Goal: Task Accomplishment & Management: Use online tool/utility

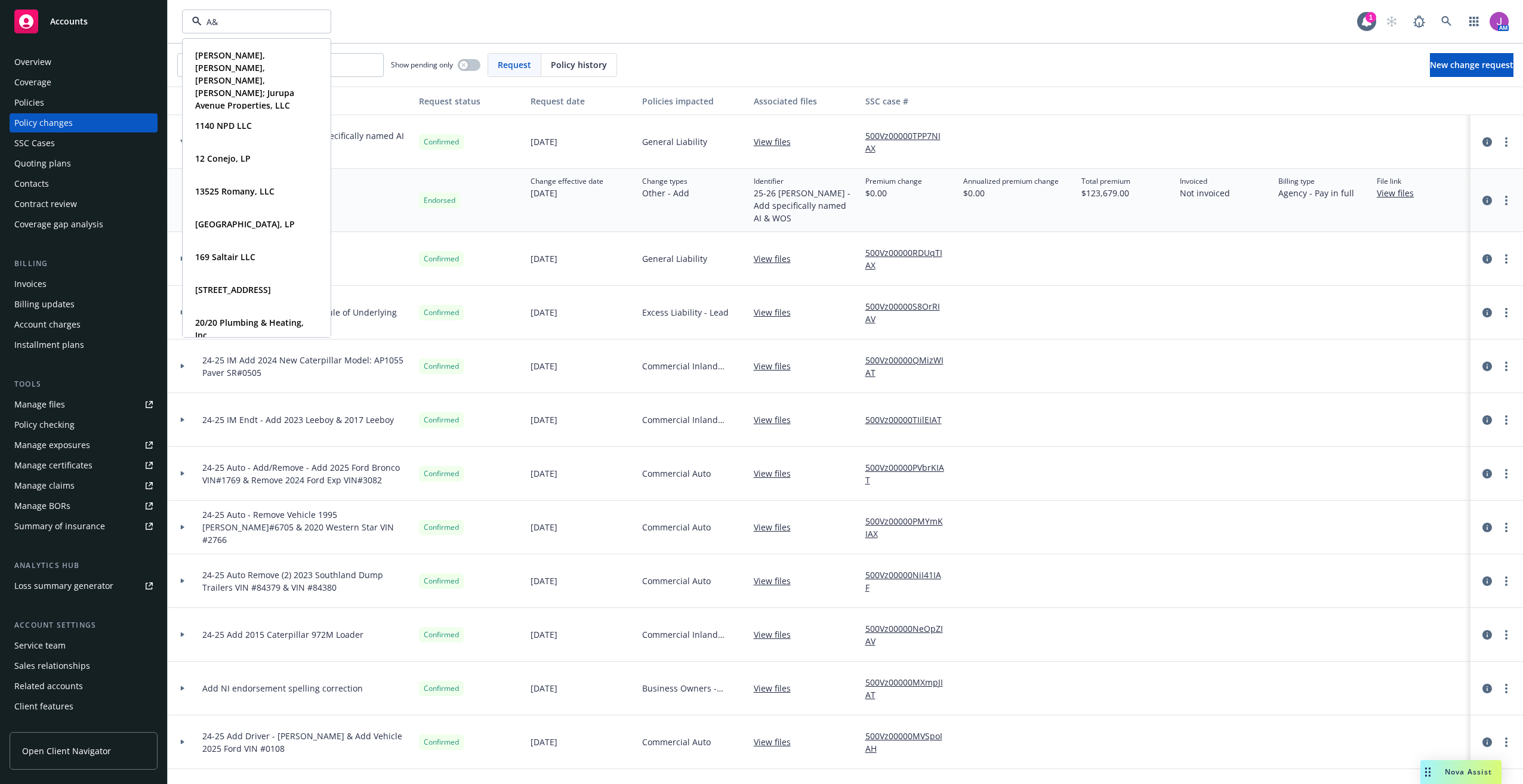
type input "A&N"
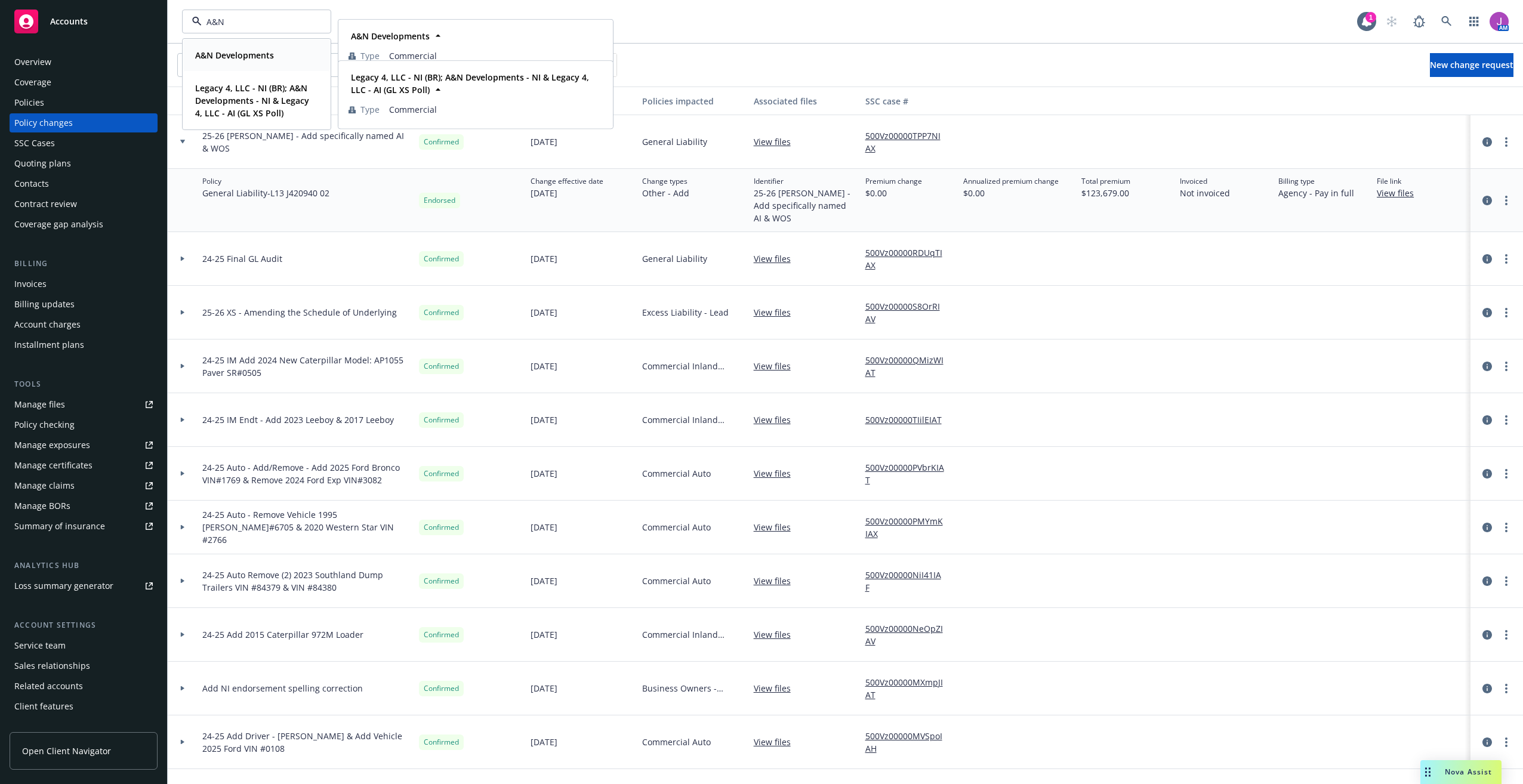
click at [216, 52] on strong "A&N Developments" at bounding box center [234, 55] width 79 height 11
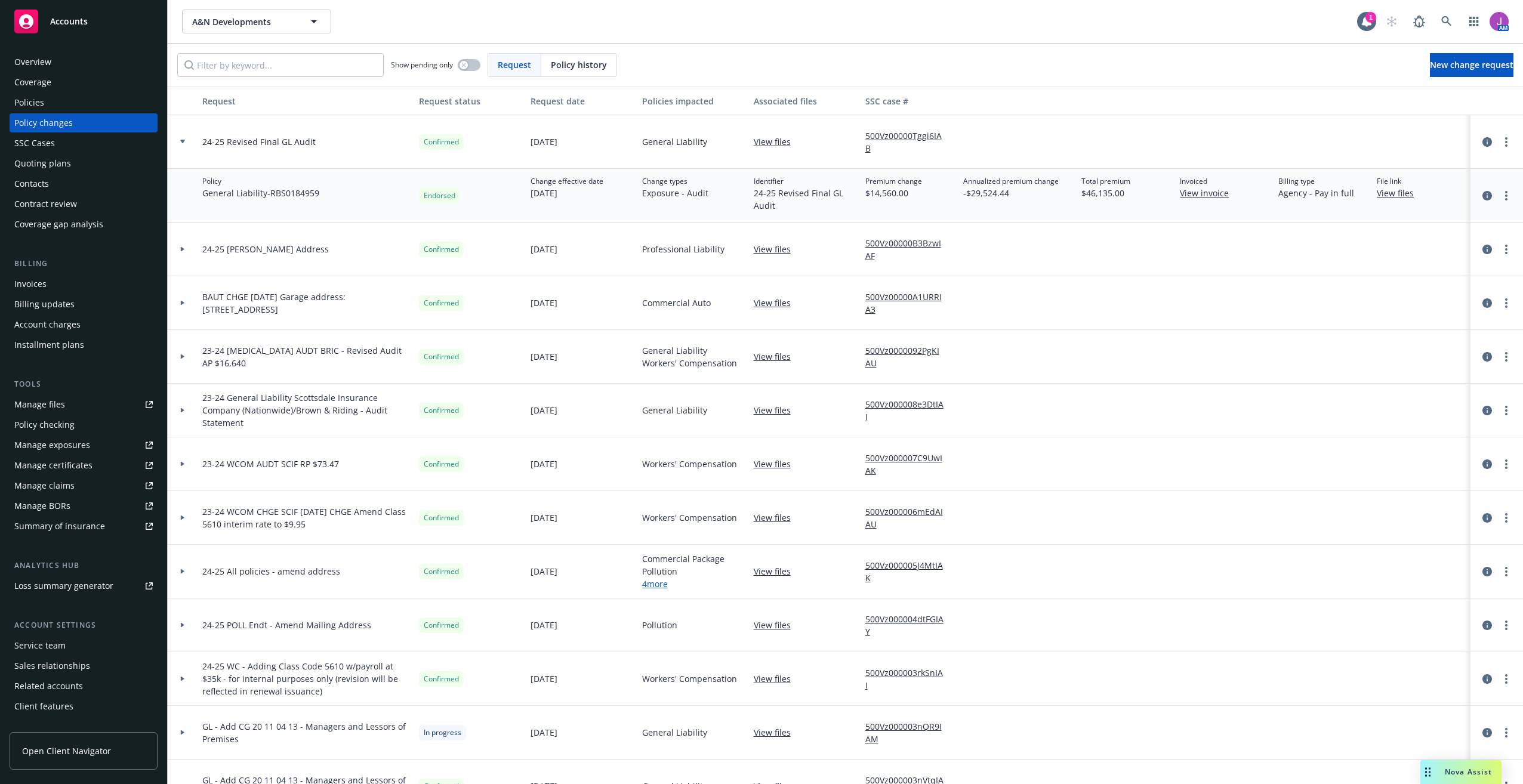
click at [52, 102] on div "Policies" at bounding box center [84, 102] width 139 height 19
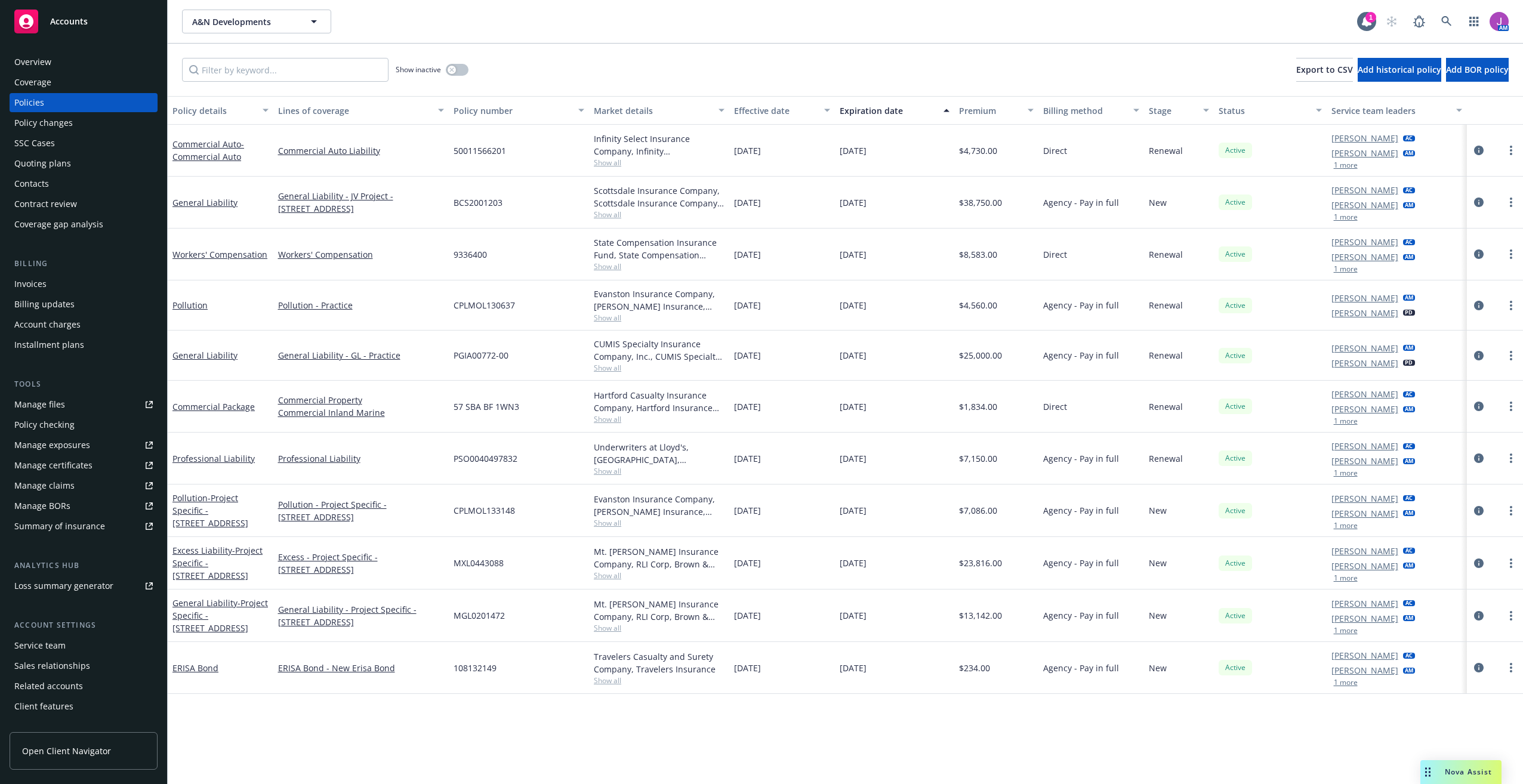
click at [48, 130] on div "Policy changes" at bounding box center [43, 123] width 58 height 19
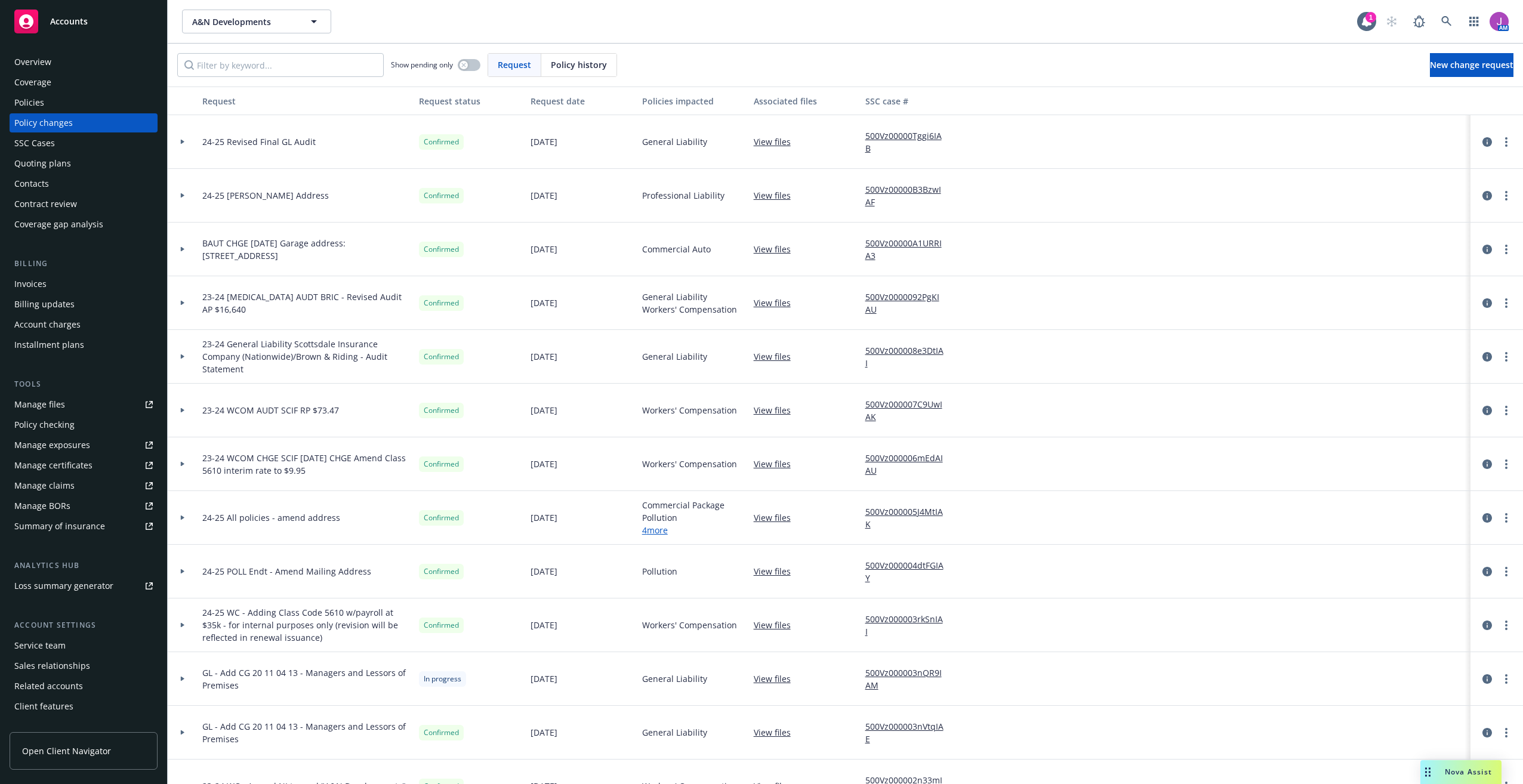
drag, startPoint x: 178, startPoint y: 147, endPoint x: 190, endPoint y: 147, distance: 12.0
click at [178, 147] on div at bounding box center [183, 142] width 30 height 54
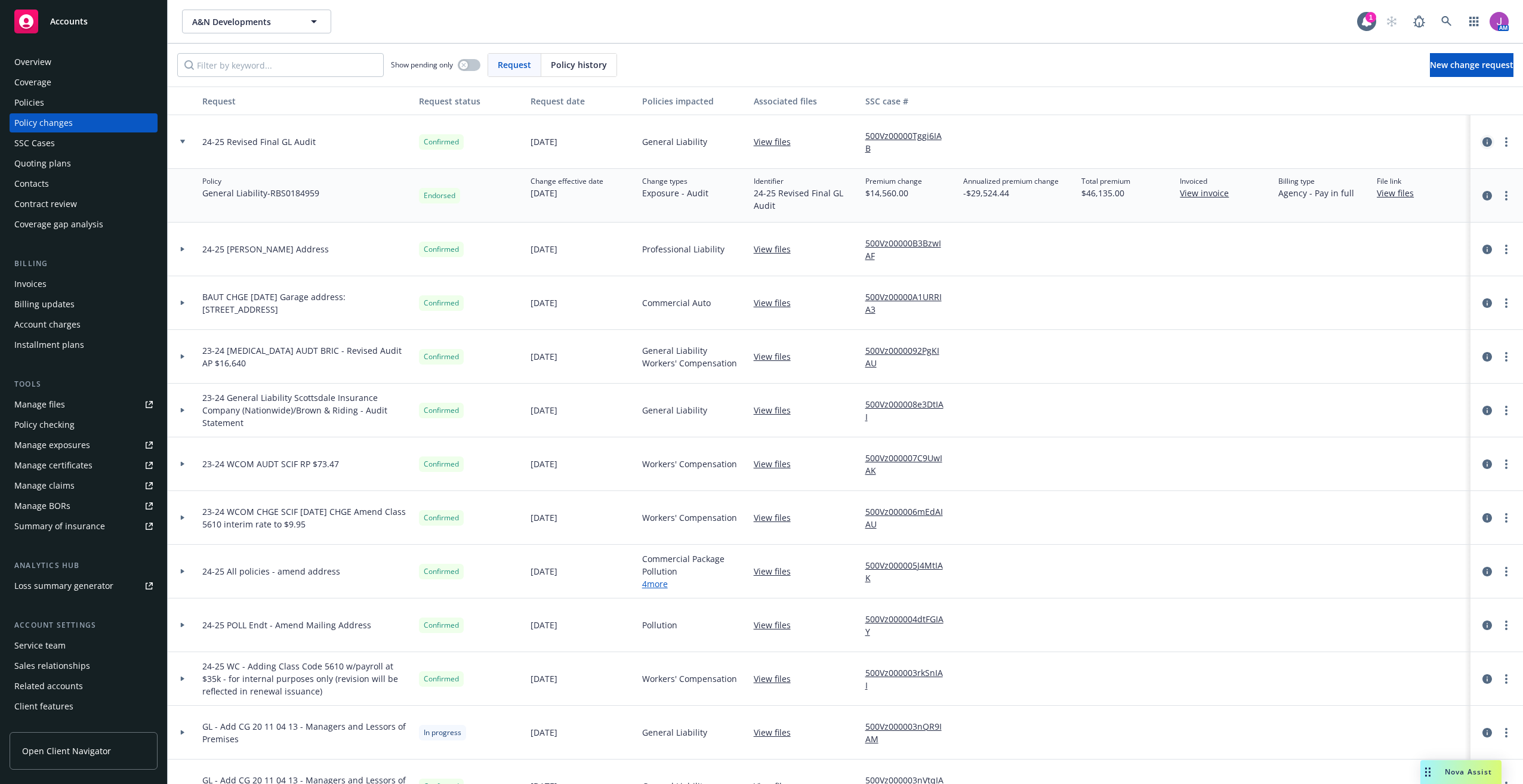
click at [1480, 144] on link "circleInformation" at bounding box center [1487, 142] width 14 height 14
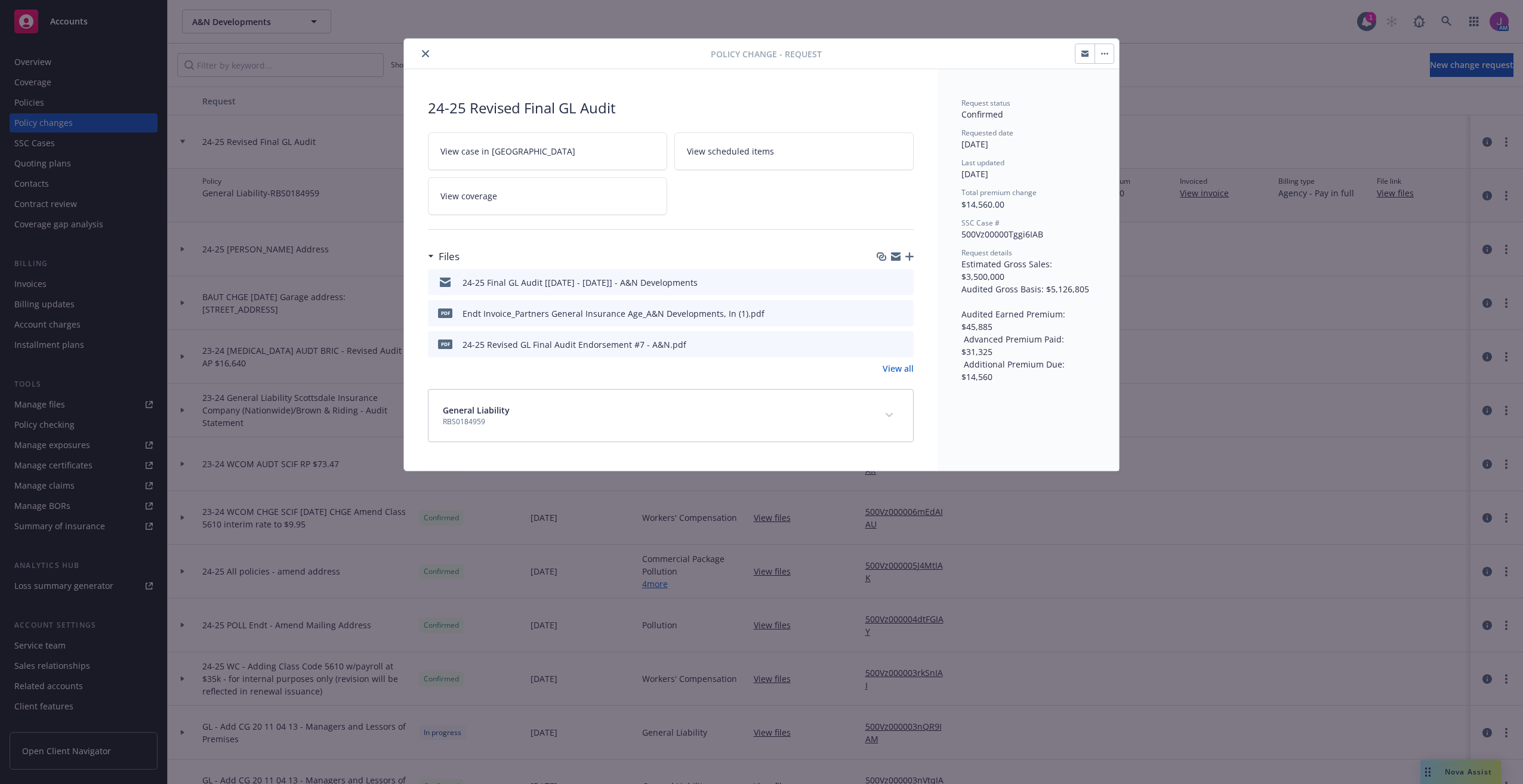
click at [423, 58] on button "close" at bounding box center [425, 54] width 14 height 14
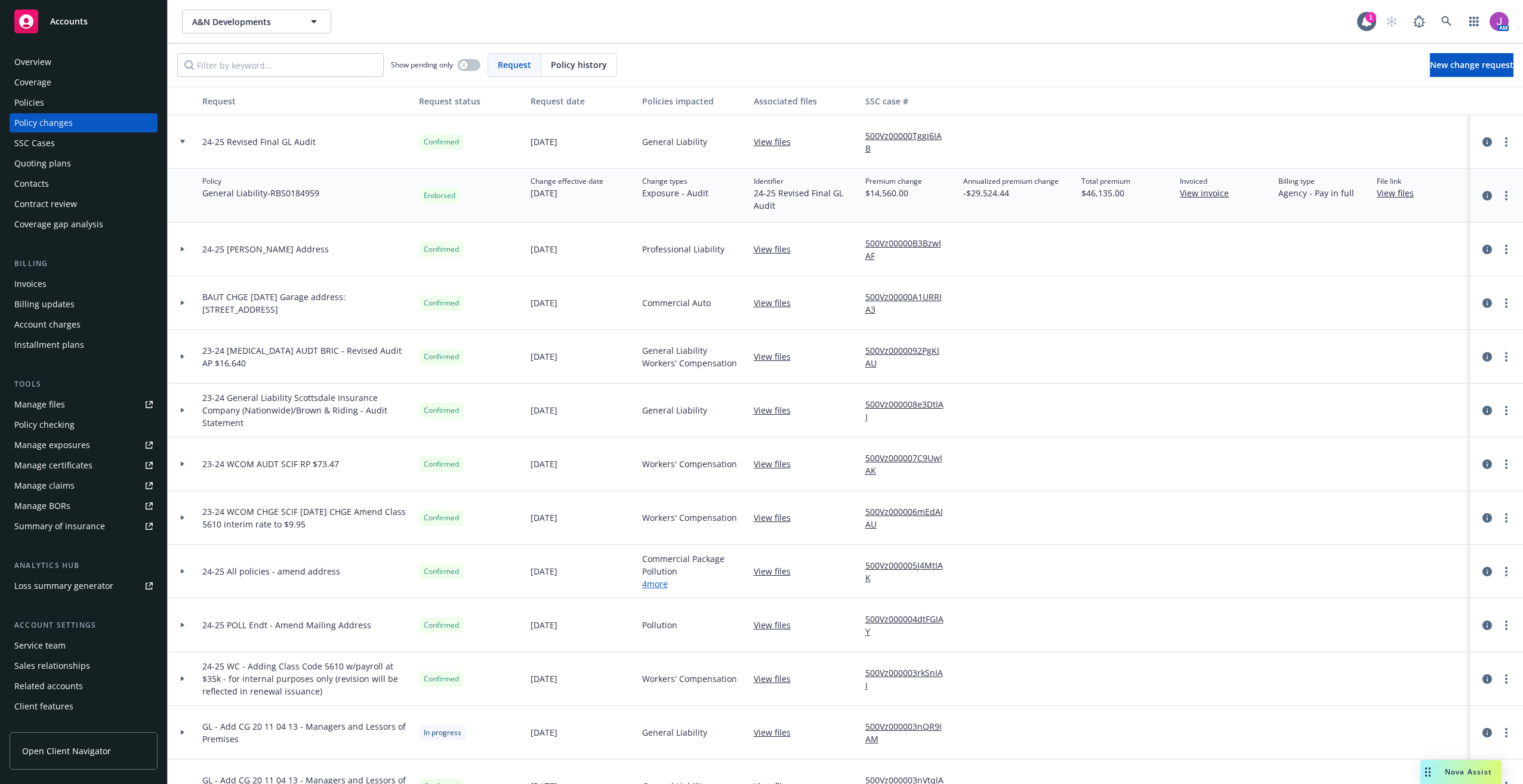
click at [1495, 203] on div at bounding box center [1496, 195] width 52 height 54
click at [1499, 199] on link "more" at bounding box center [1506, 196] width 14 height 14
click at [1482, 195] on icon "circleInformation" at bounding box center [1487, 196] width 10 height 10
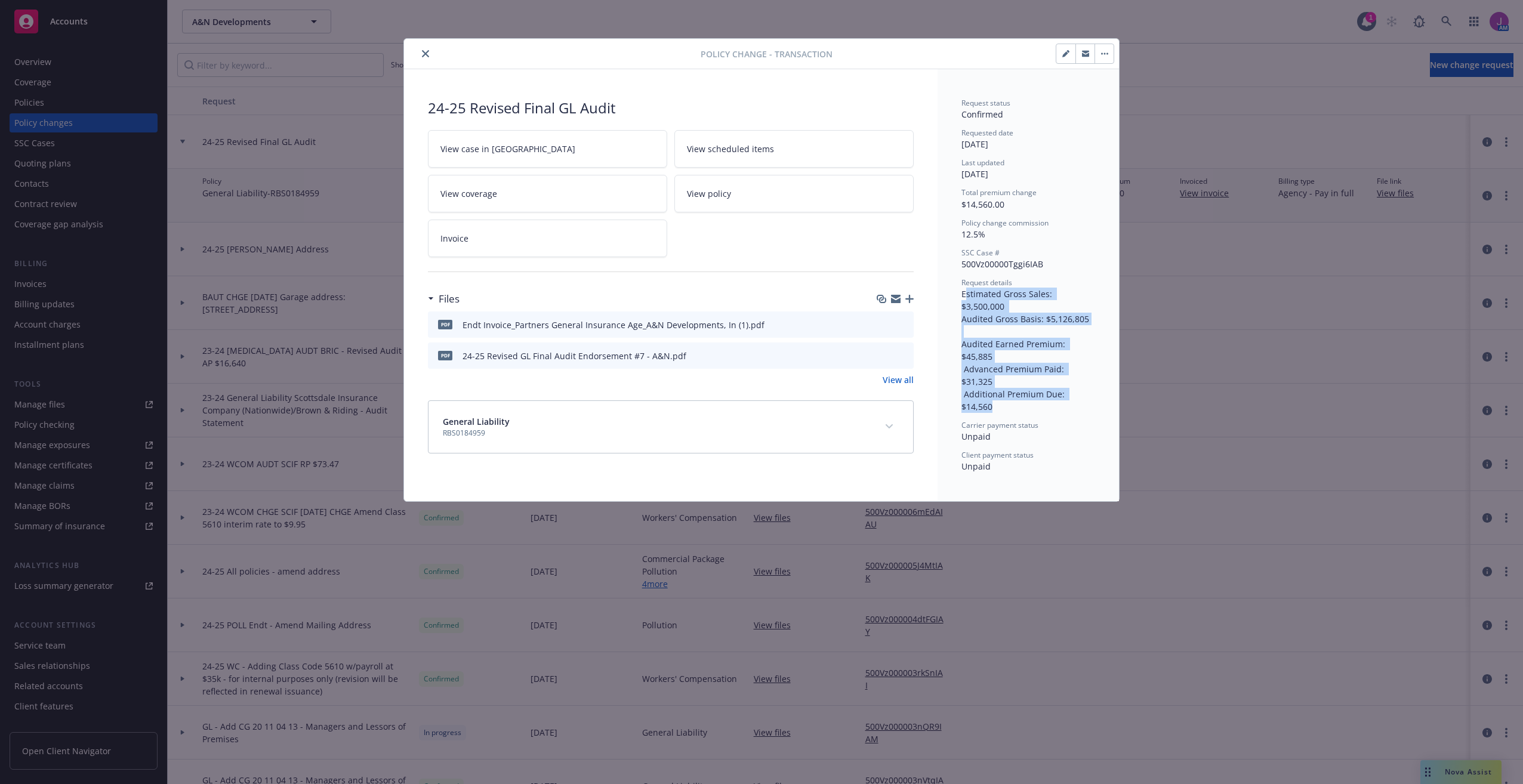
drag, startPoint x: 964, startPoint y: 295, endPoint x: 1094, endPoint y: 358, distance: 144.5
click at [1094, 358] on div "Request details Estimated Gross Sales: $3,500,000 Audited Gross Basis: $5,126,8…" at bounding box center [1028, 345] width 134 height 136
drag, startPoint x: 1094, startPoint y: 358, endPoint x: 999, endPoint y: 299, distance: 111.8
click at [1000, 300] on span "Estimated Gross Sales: $3,500,000 Audited Gross Basis: $5,126,805 Audited Earne…" at bounding box center [1025, 350] width 128 height 124
drag, startPoint x: 961, startPoint y: 294, endPoint x: 1096, endPoint y: 365, distance: 152.5
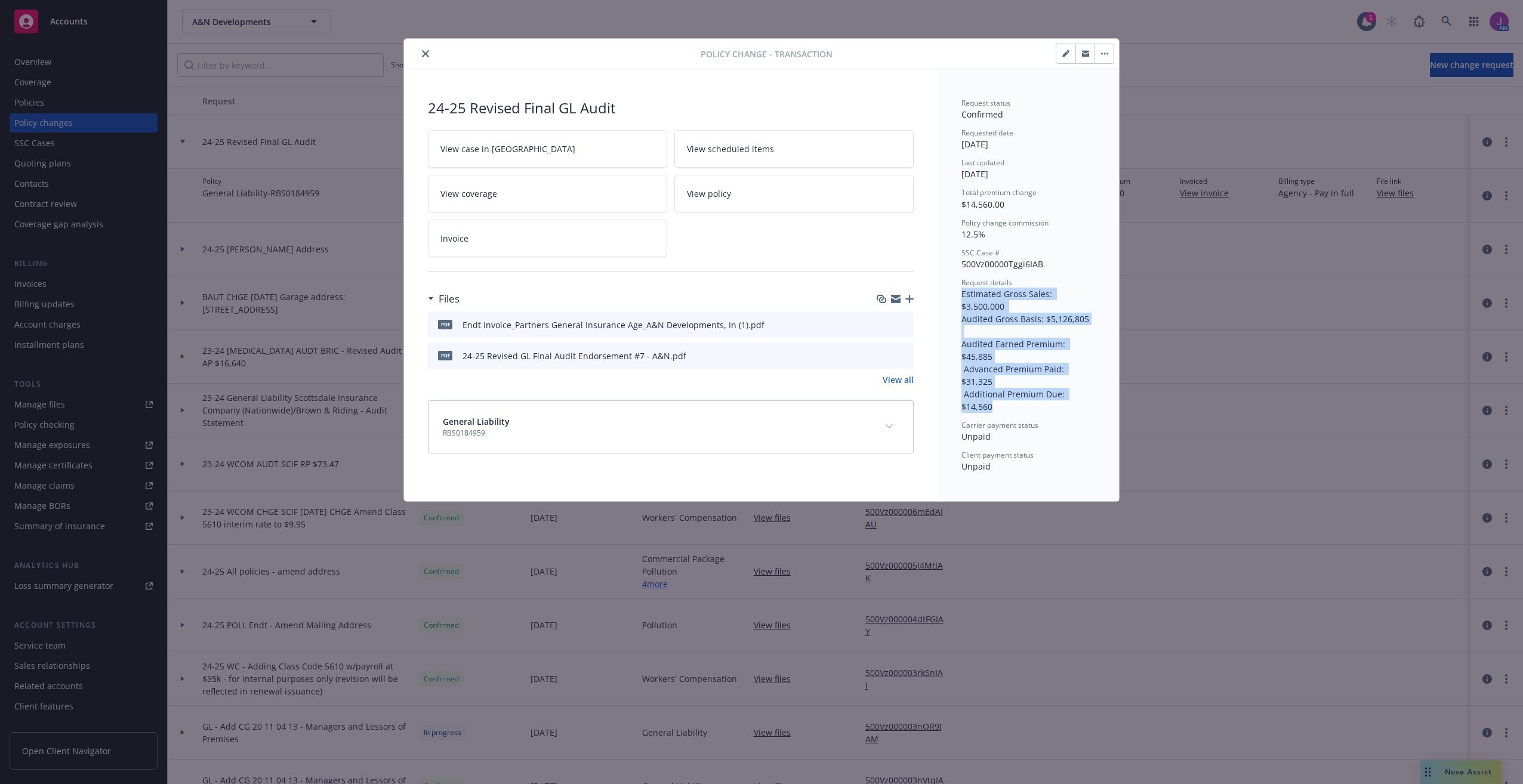
click at [1096, 365] on div "Request status Confirmed Requested date [DATE] Last updated [DATE] Total premiu…" at bounding box center [1028, 285] width 181 height 432
drag, startPoint x: 1096, startPoint y: 364, endPoint x: 1077, endPoint y: 345, distance: 26.9
copy span "Estimated Gross Sales: $3,500,000 Audited Gross Basis: $5,126,805 Audited Earne…"
click at [426, 50] on icon "close" at bounding box center [425, 54] width 7 height 7
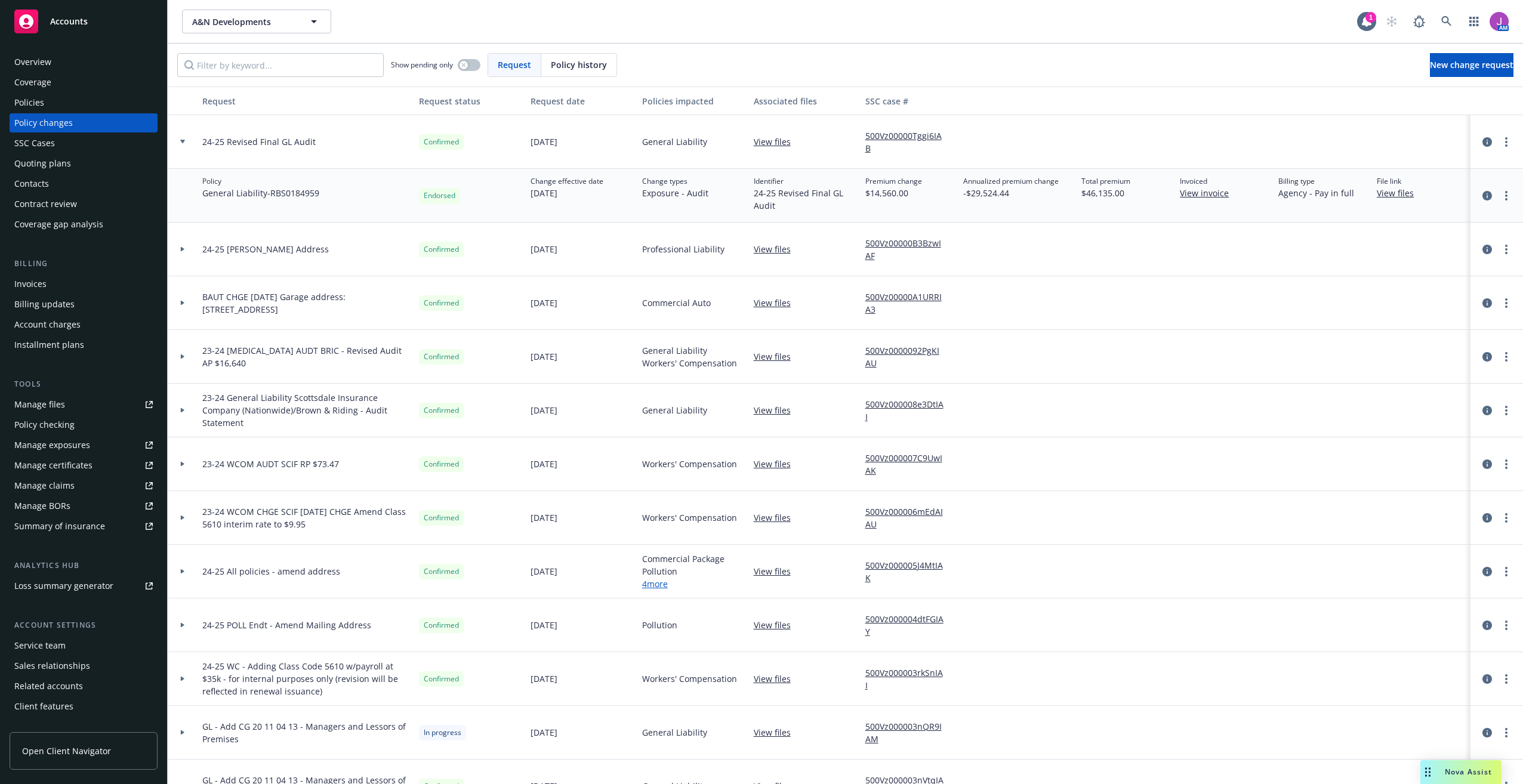
click at [37, 284] on div "Invoices" at bounding box center [30, 284] width 32 height 19
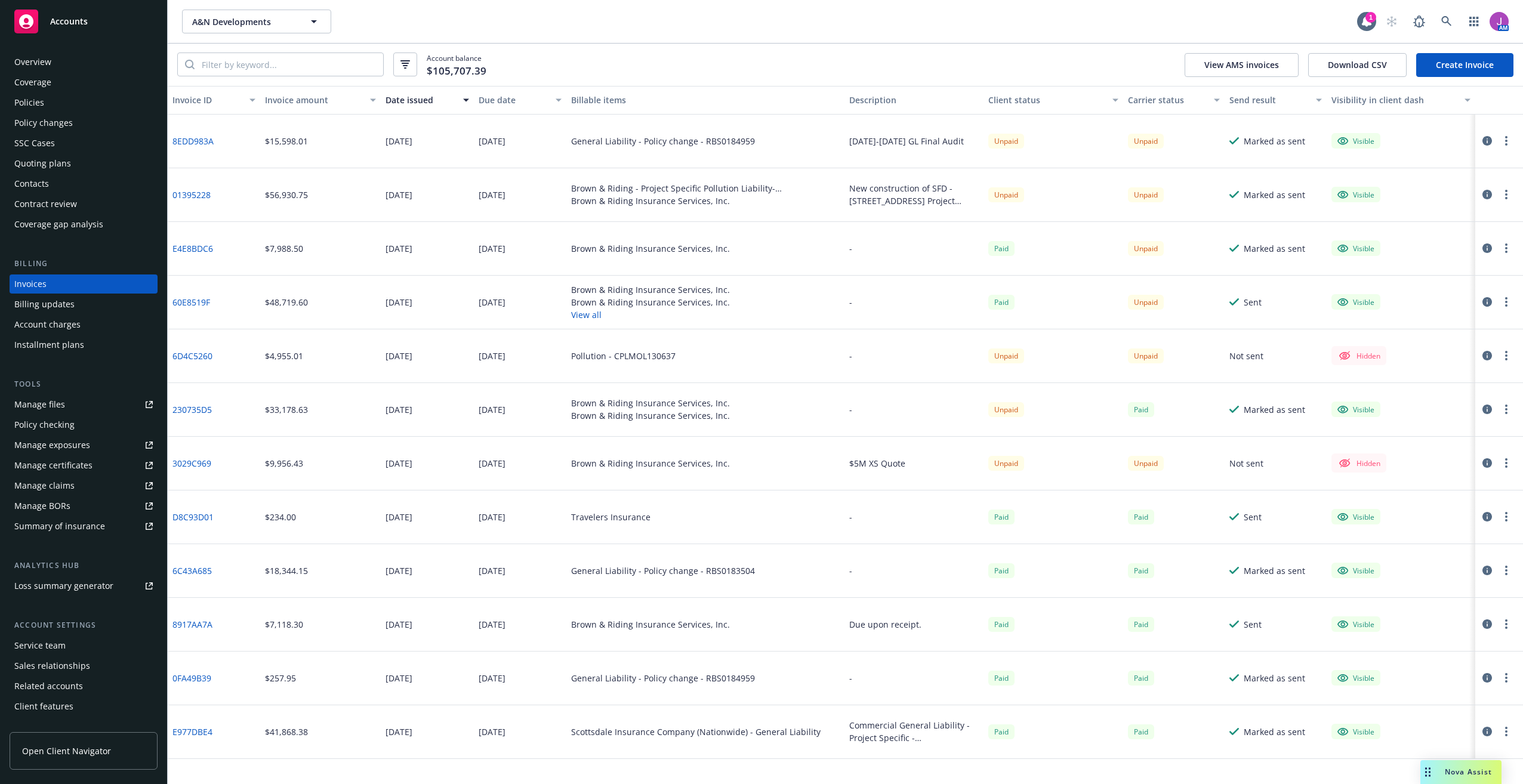
click at [1469, 62] on link "Create Invoice" at bounding box center [1464, 65] width 97 height 24
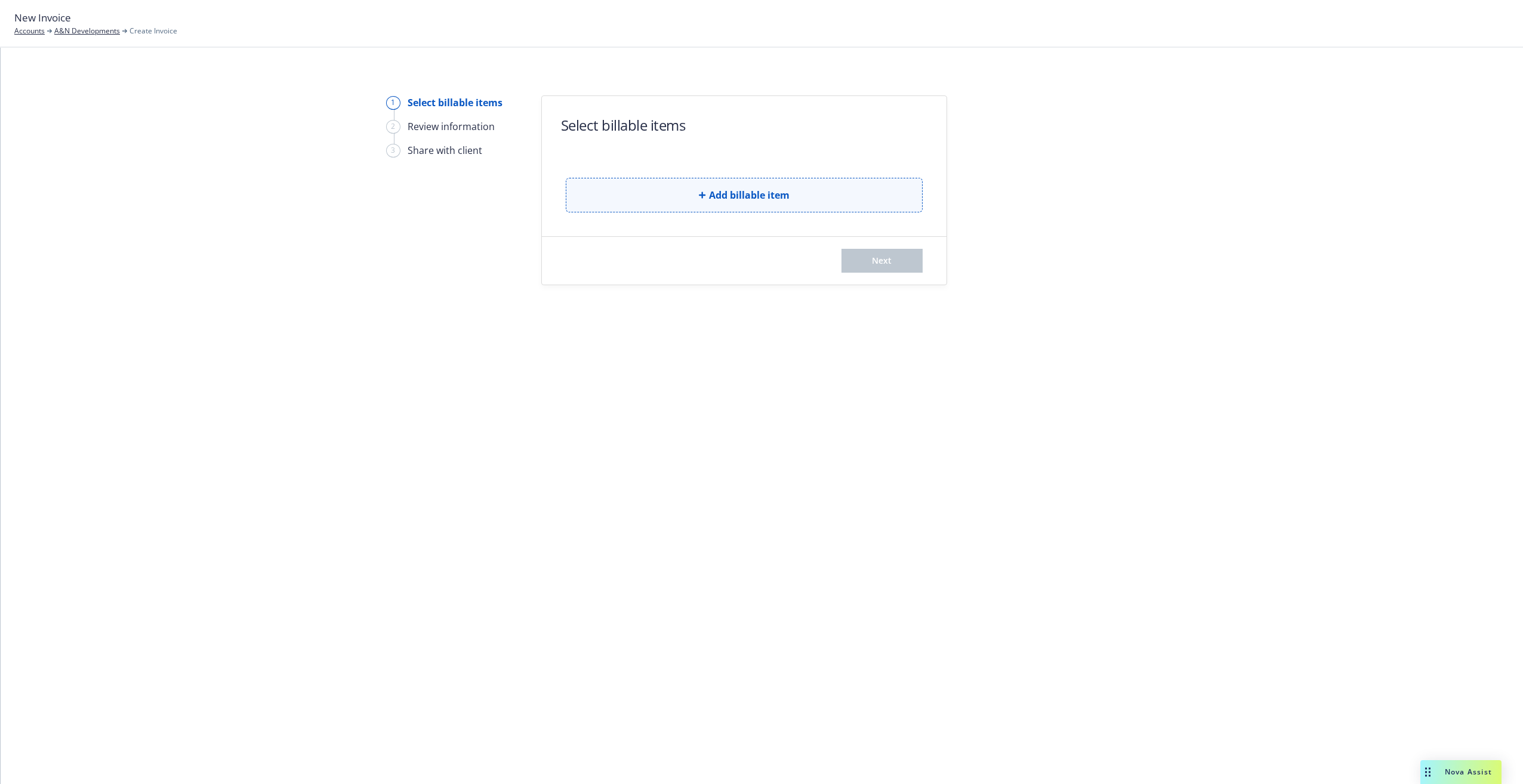
click at [730, 201] on span "Add billable item" at bounding box center [749, 195] width 81 height 14
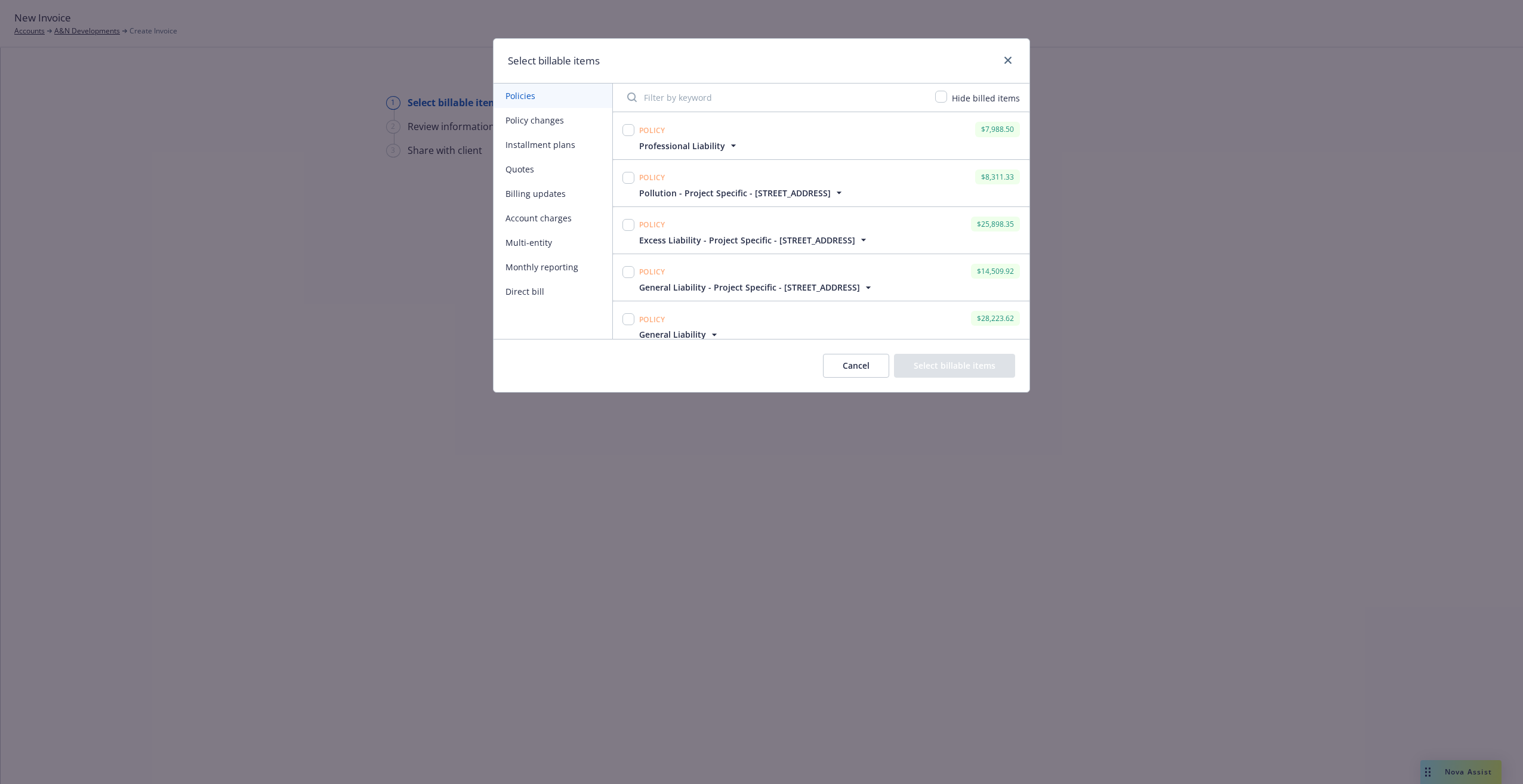
click at [523, 121] on button "Policy changes" at bounding box center [553, 120] width 119 height 25
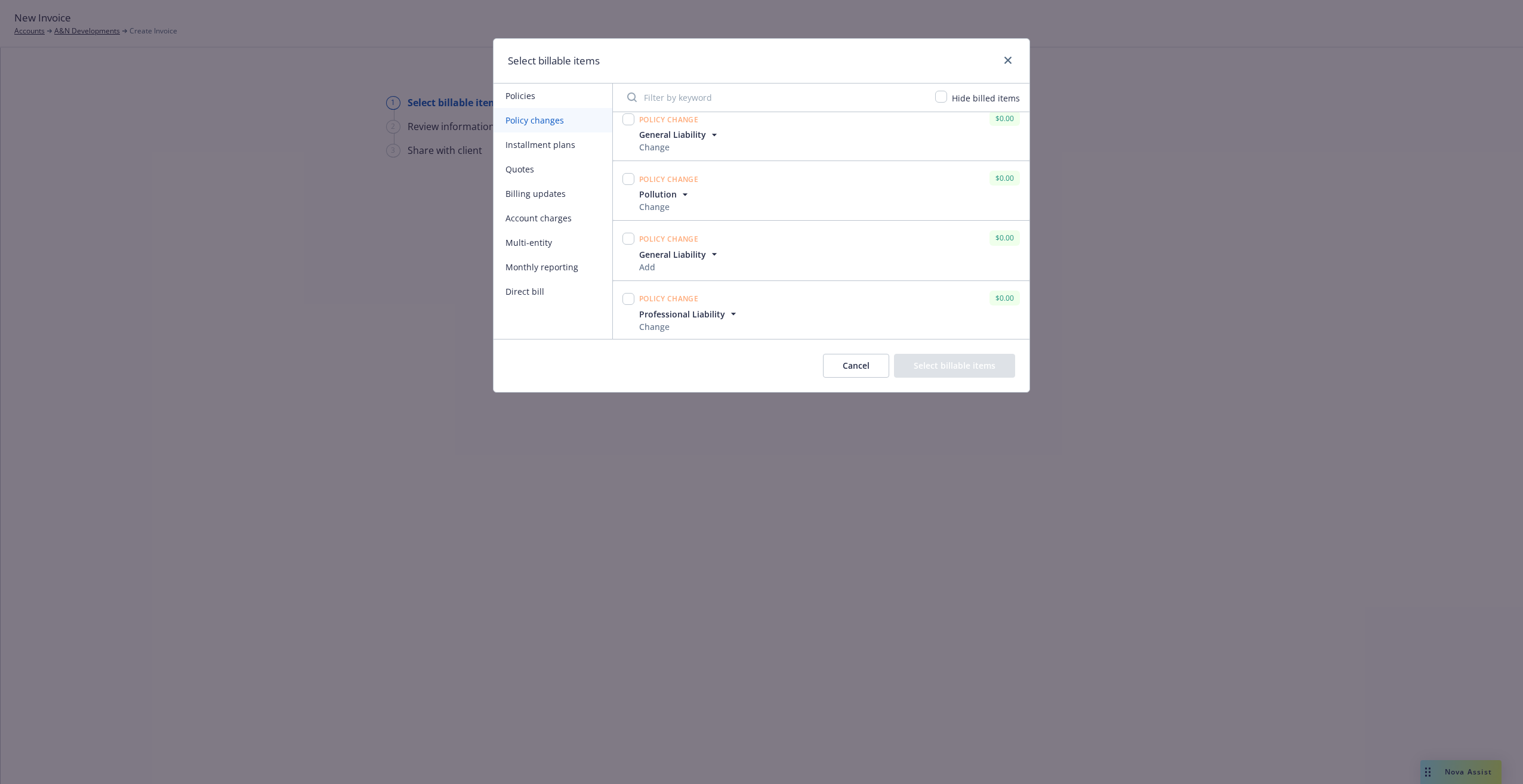
scroll to position [371, 0]
click at [1001, 63] on link "close" at bounding box center [1008, 60] width 14 height 14
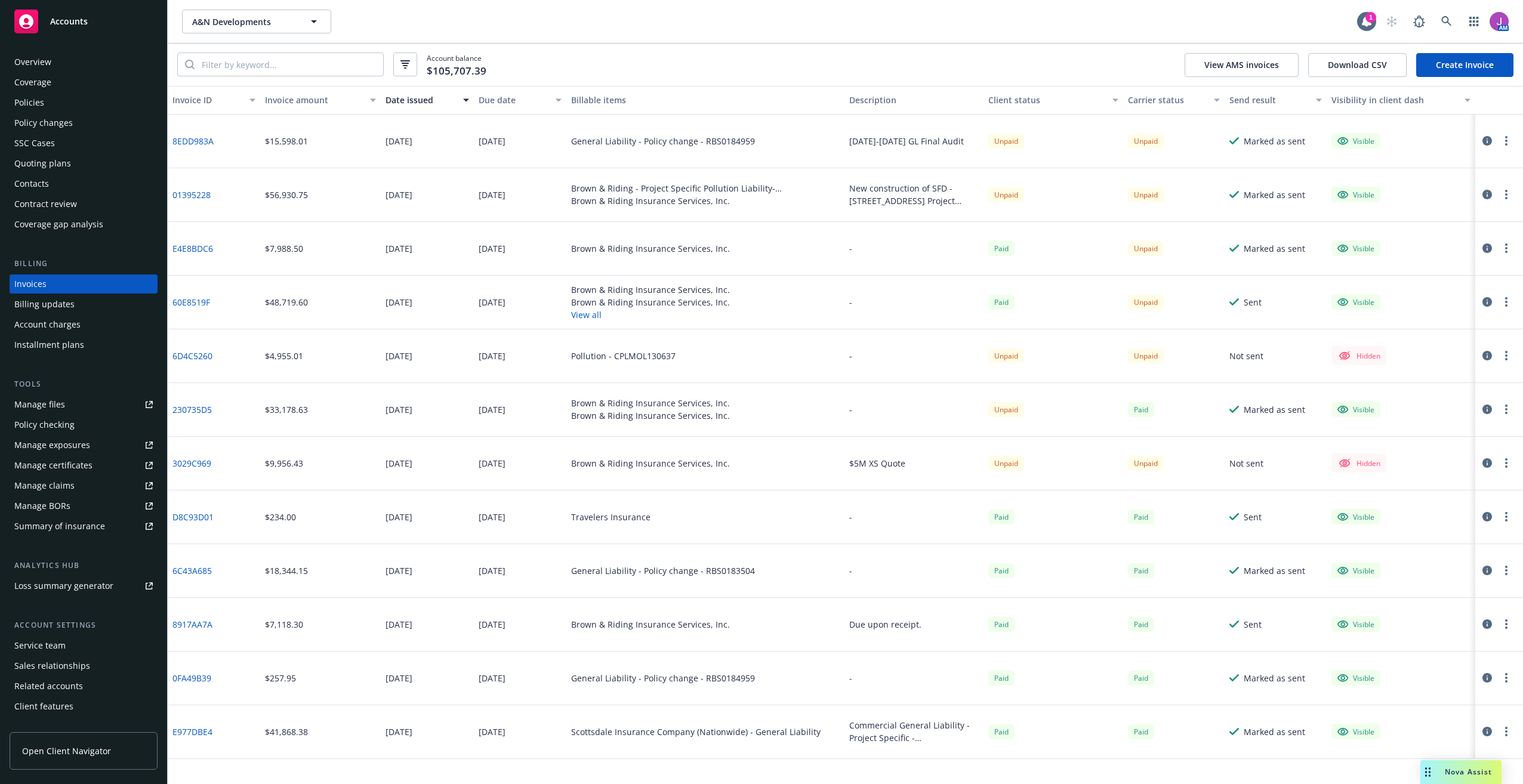
click at [1484, 145] on icon "button" at bounding box center [1487, 141] width 10 height 10
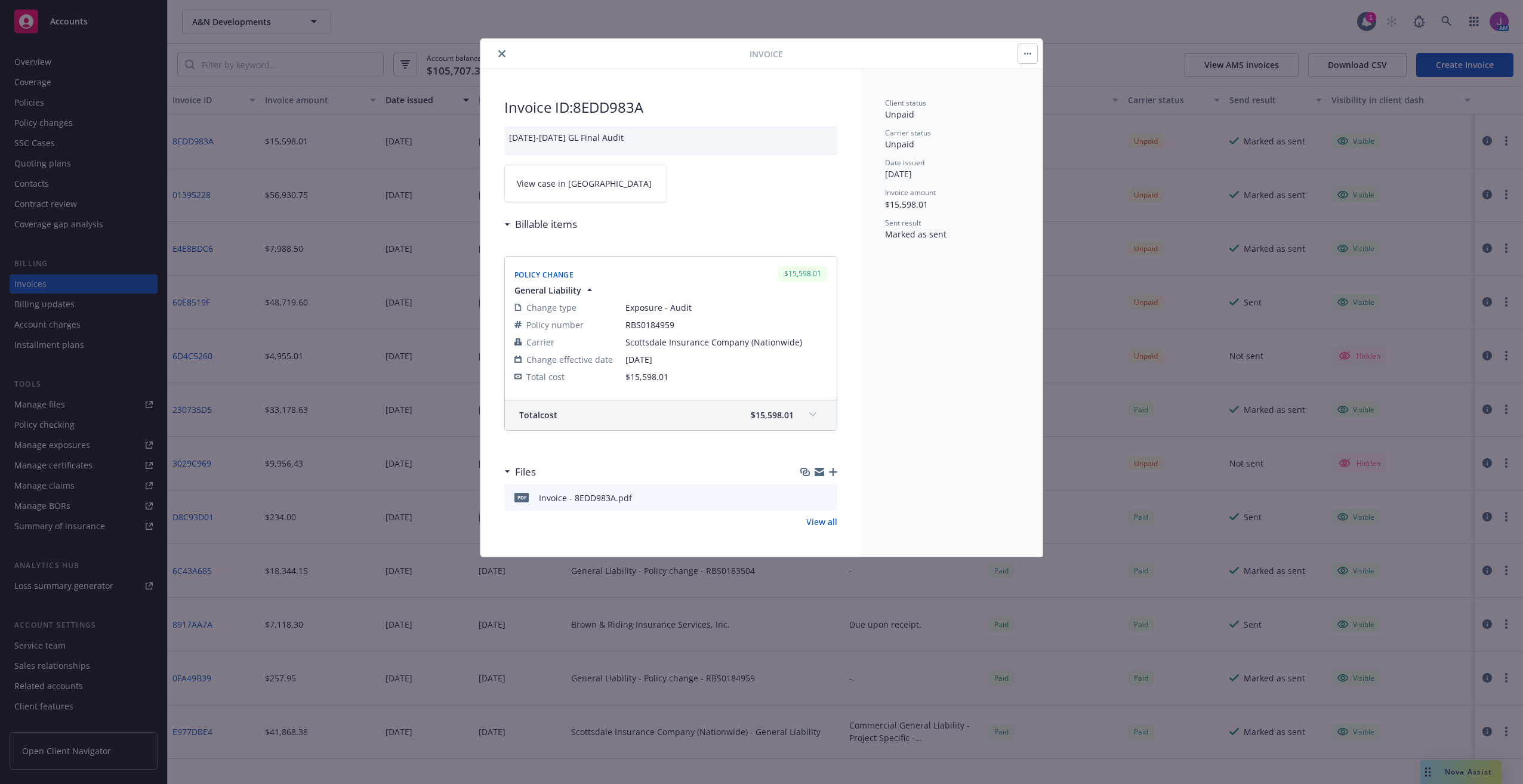
click at [554, 184] on span "View case in [GEOGRAPHIC_DATA]" at bounding box center [584, 183] width 135 height 13
click at [501, 47] on button "close" at bounding box center [502, 54] width 14 height 14
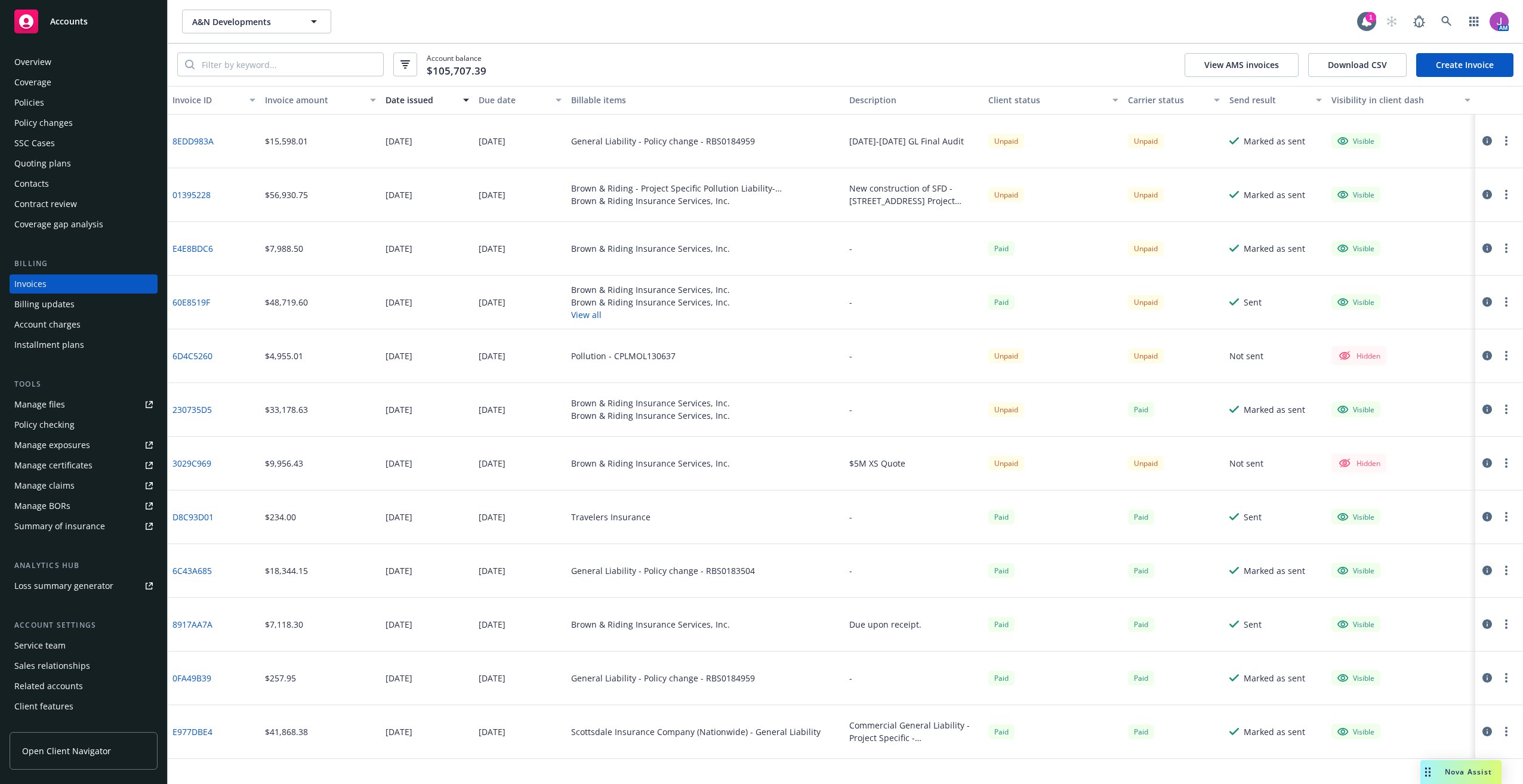
click at [77, 122] on div "Policy changes" at bounding box center [84, 123] width 139 height 19
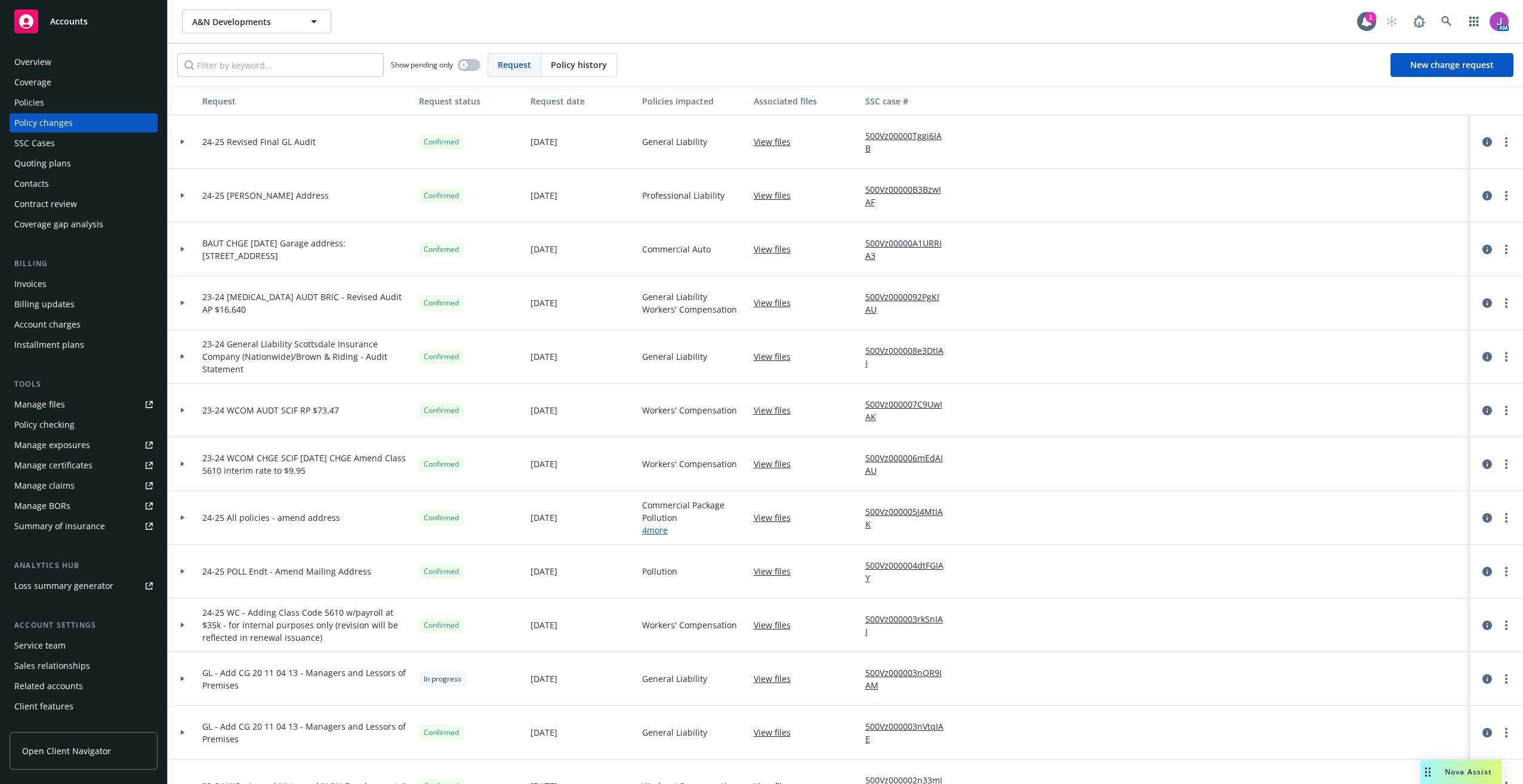
click at [907, 142] on link "500Vz00000Tggi6IAB" at bounding box center [910, 142] width 89 height 25
click at [46, 281] on div "Invoices" at bounding box center [84, 284] width 139 height 19
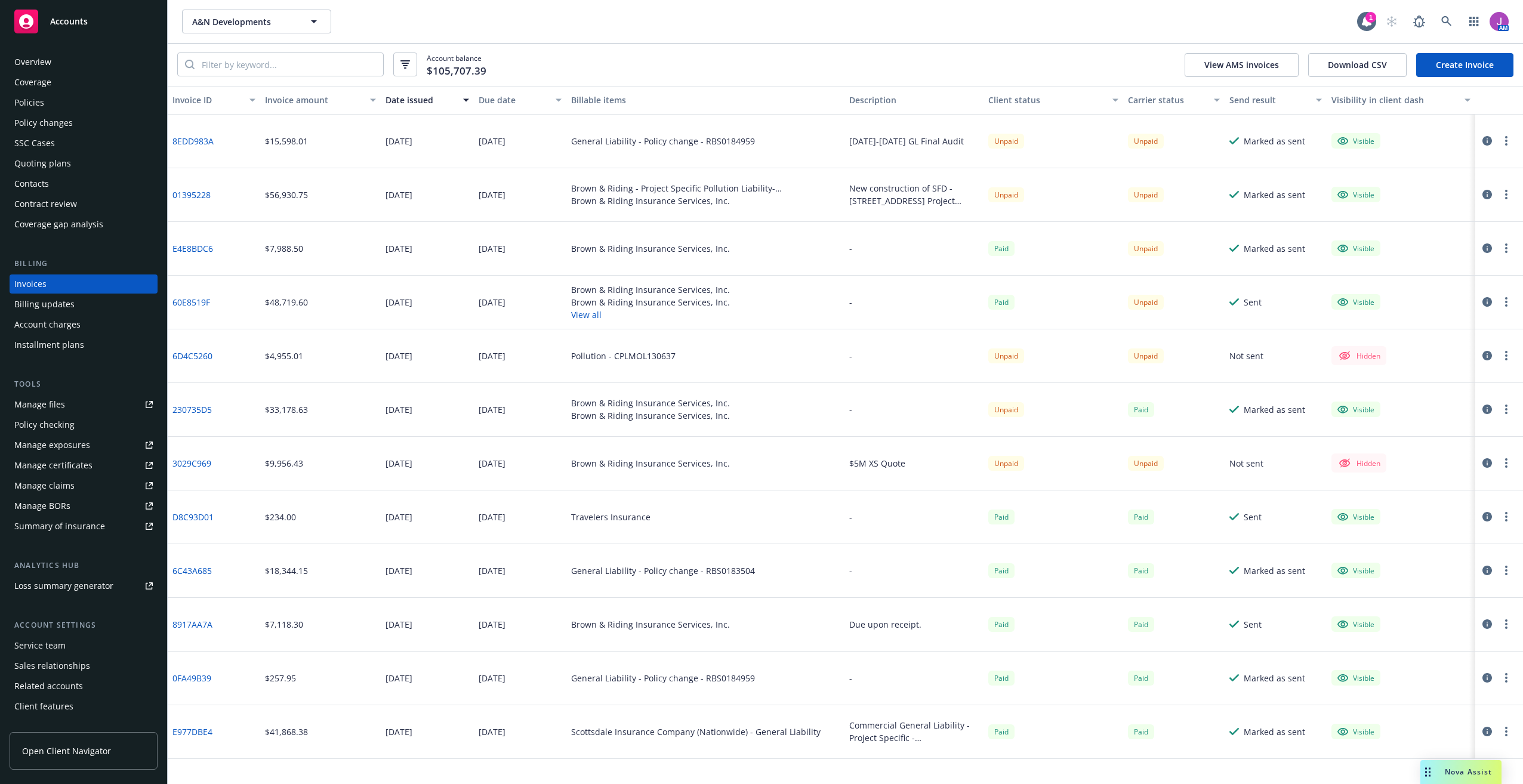
click at [1505, 144] on icon "button" at bounding box center [1506, 141] width 2 height 10
